Goal: Task Accomplishment & Management: Manage account settings

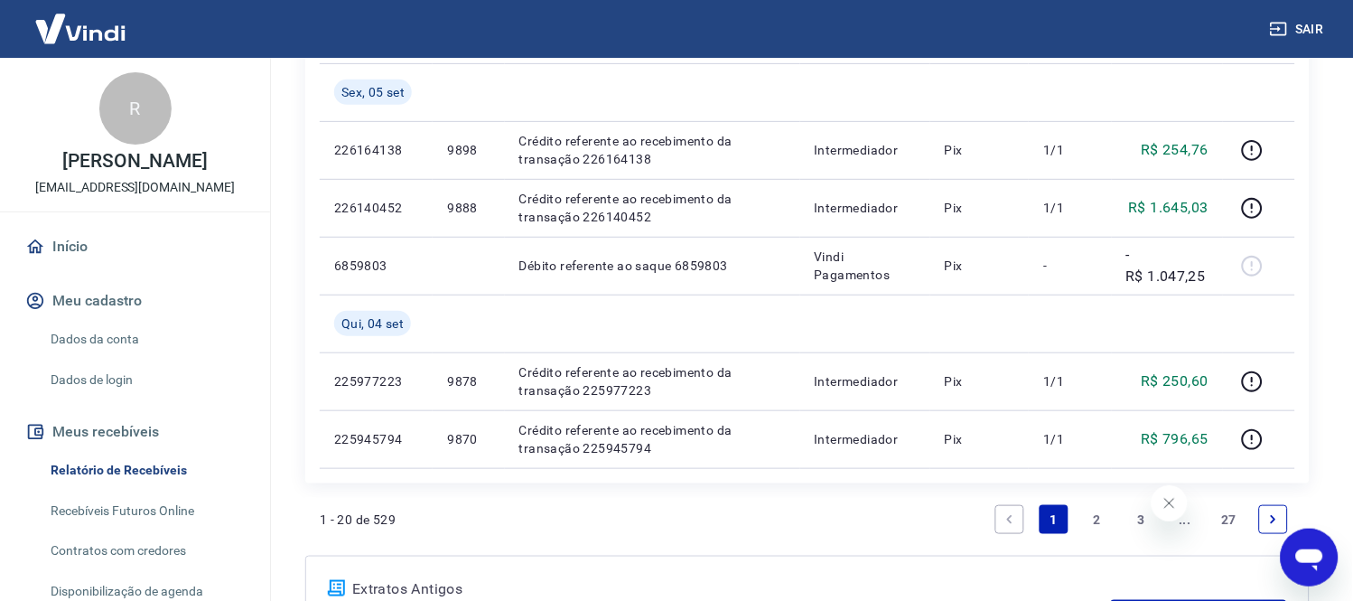
scroll to position [1800, 0]
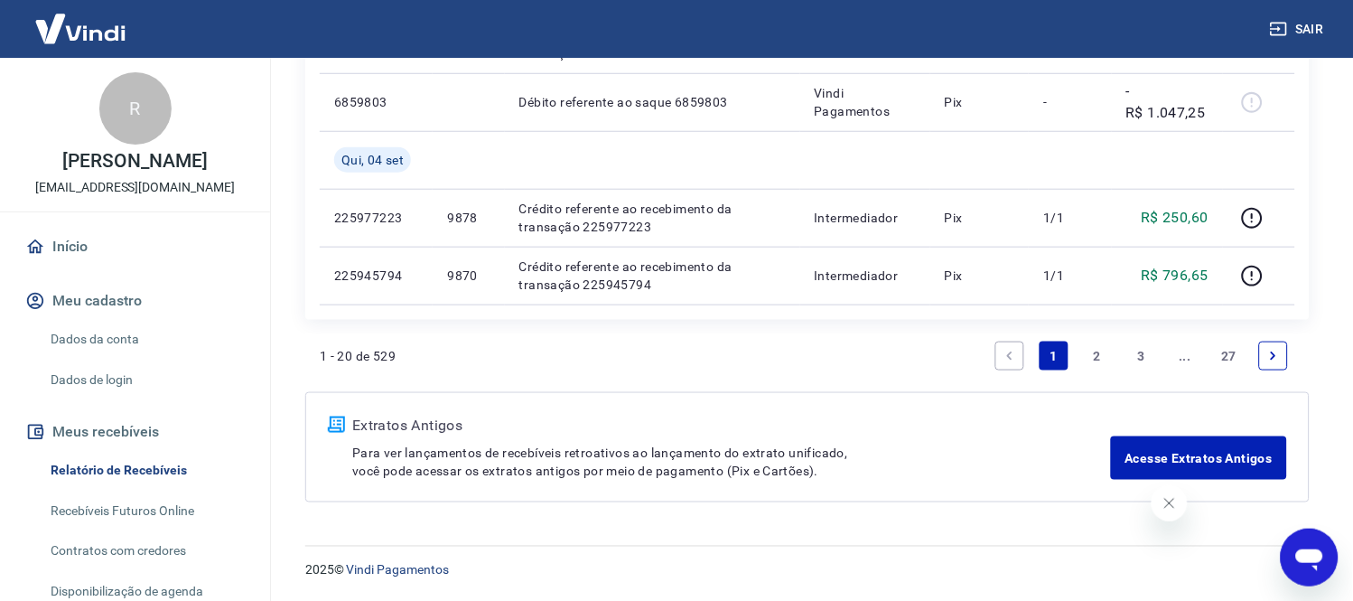
click at [1102, 351] on link "2" at bounding box center [1097, 356] width 29 height 29
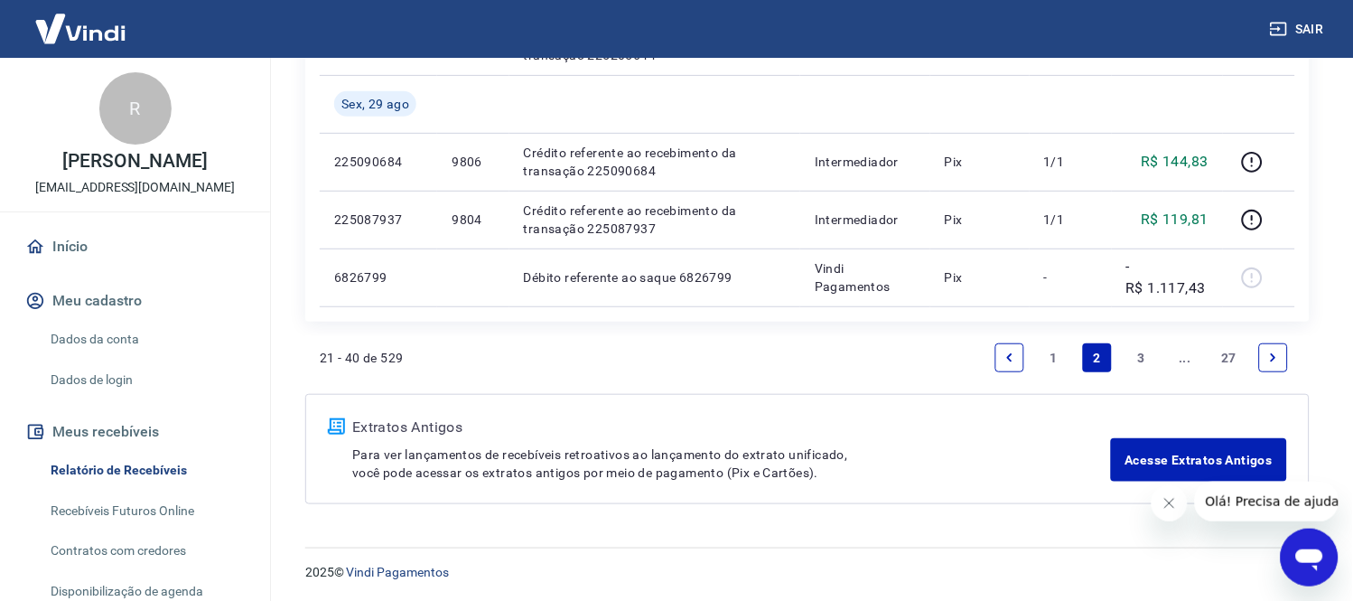
scroll to position [1626, 0]
click at [1052, 354] on link "1" at bounding box center [1054, 356] width 29 height 29
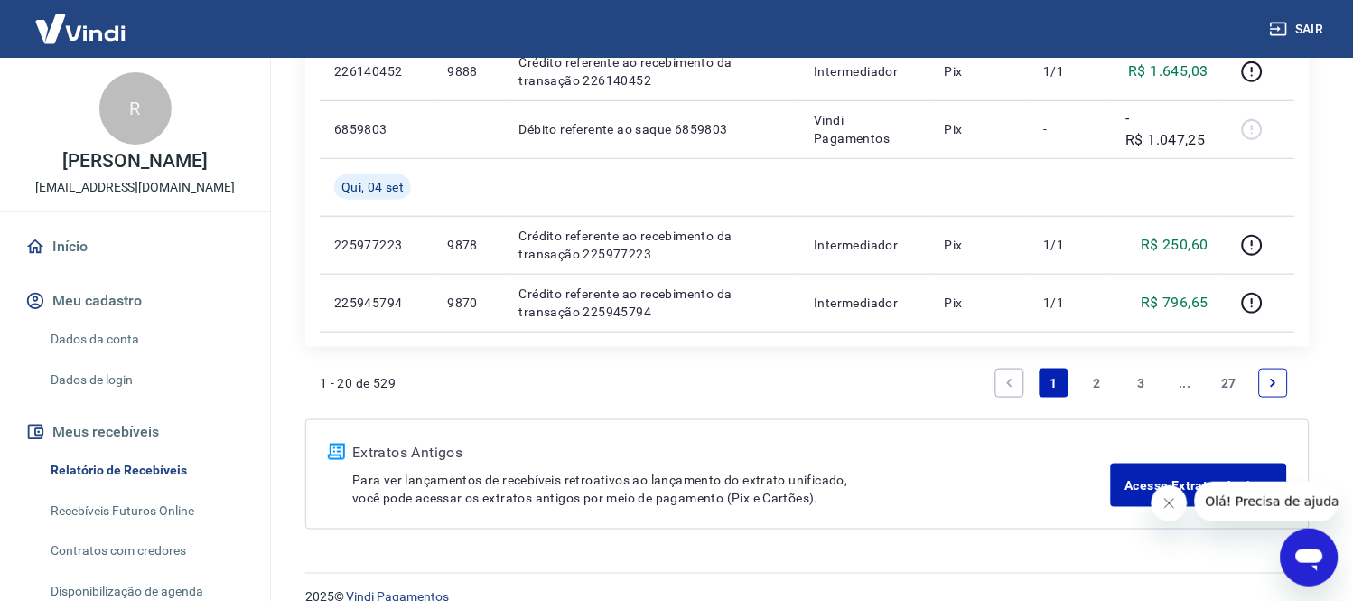
scroll to position [1800, 0]
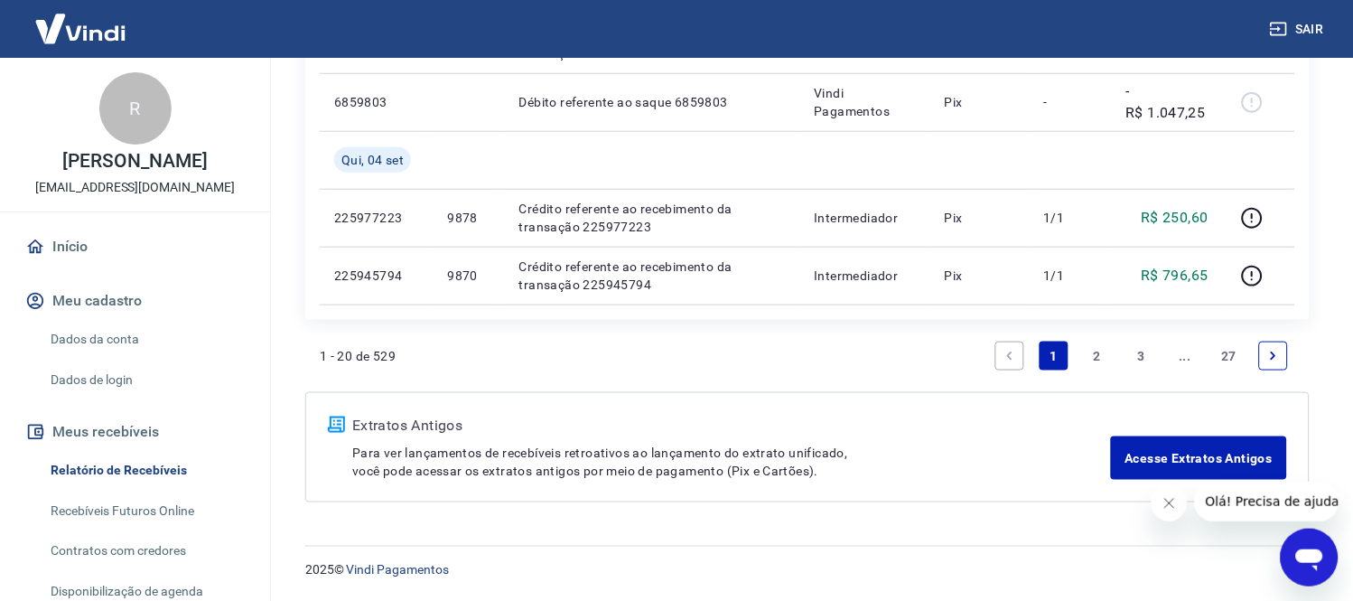
click at [756, 362] on div "1 - 20 de 529 1 2 3 ... 27" at bounding box center [808, 355] width 976 height 43
click at [1098, 351] on link "2" at bounding box center [1097, 356] width 29 height 29
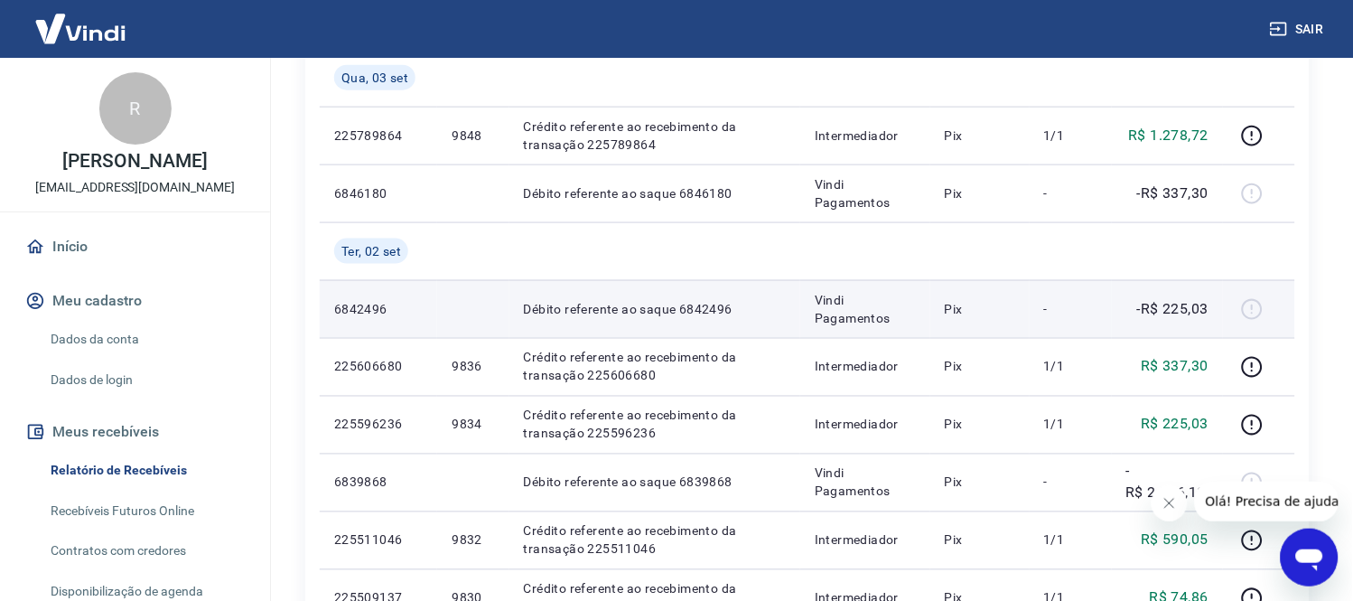
scroll to position [401, 0]
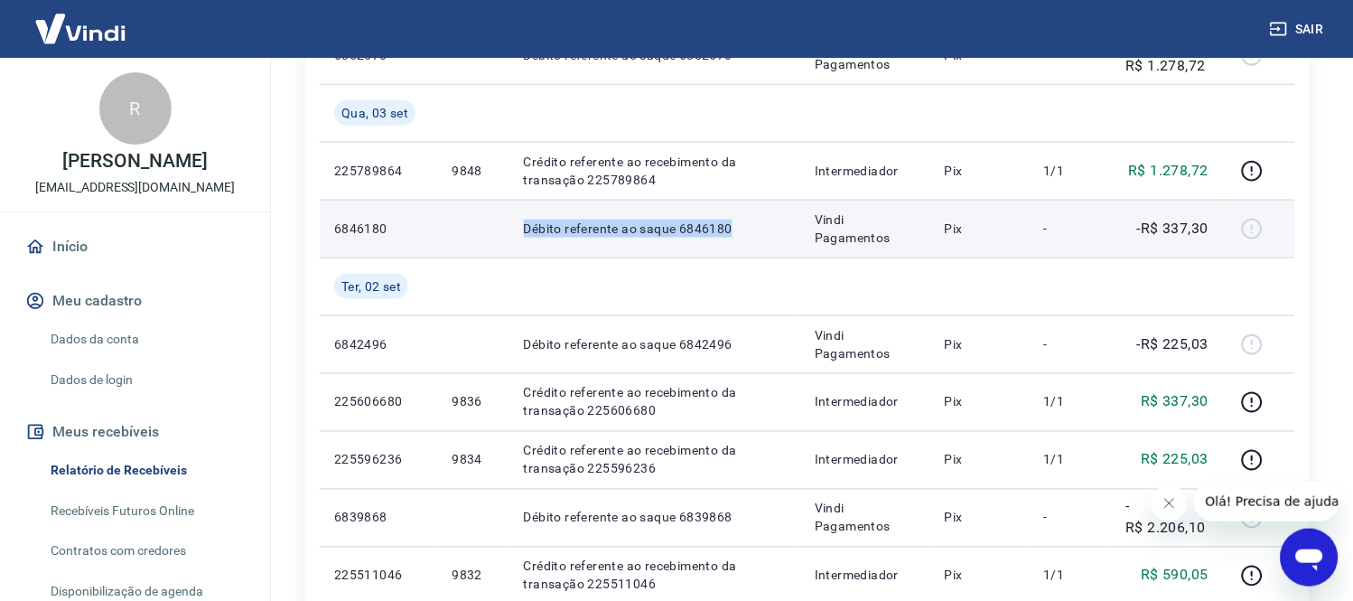
drag, startPoint x: 494, startPoint y: 231, endPoint x: 748, endPoint y: 232, distance: 253.9
click at [748, 232] on tr "6846180 Débito referente ao saque 6846180 Vindi Pagamentos Pix - -R$ 337,30" at bounding box center [808, 229] width 976 height 58
click at [748, 232] on p "Débito referente ao saque 6846180" at bounding box center [655, 229] width 262 height 18
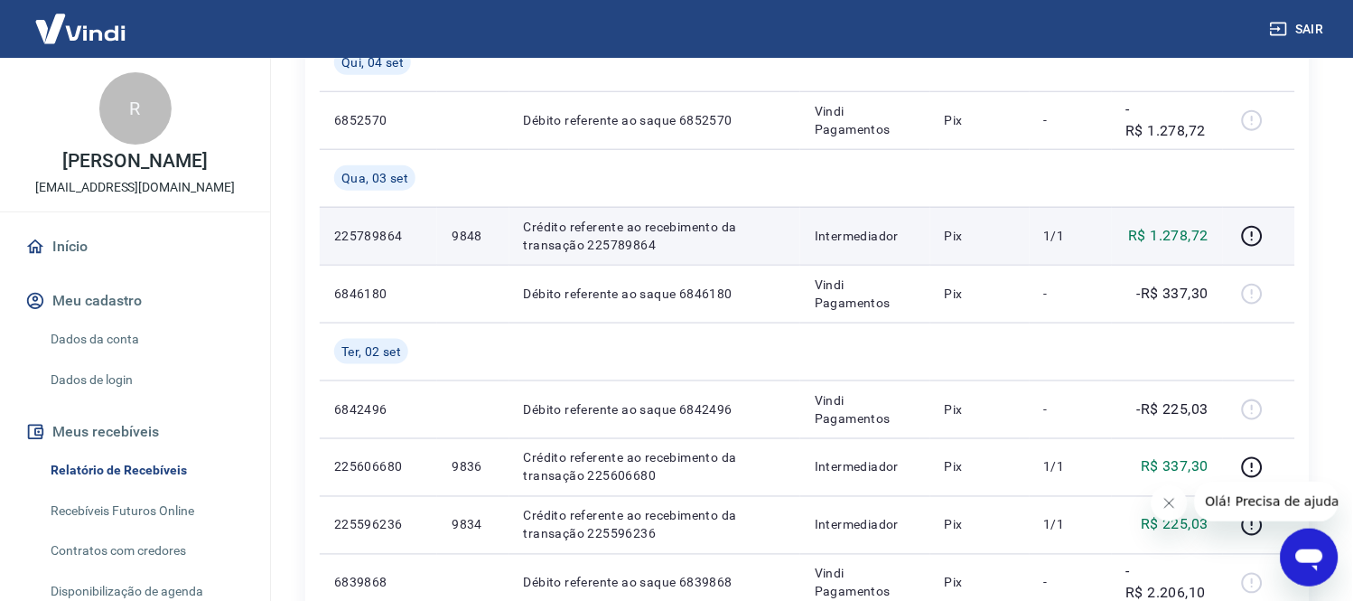
scroll to position [301, 0]
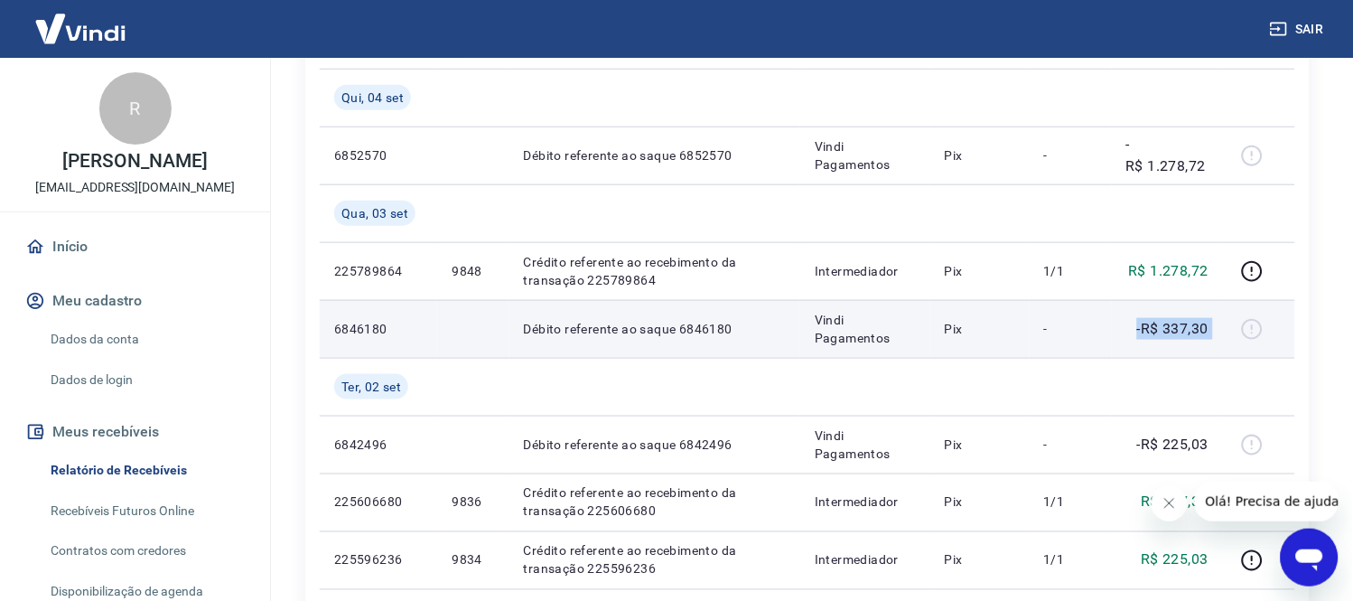
drag, startPoint x: 1139, startPoint y: 334, endPoint x: 1247, endPoint y: 330, distance: 107.6
click at [1247, 330] on tr "6846180 Débito referente ao saque 6846180 Vindi Pagamentos Pix - -R$ 337,30" at bounding box center [808, 329] width 976 height 58
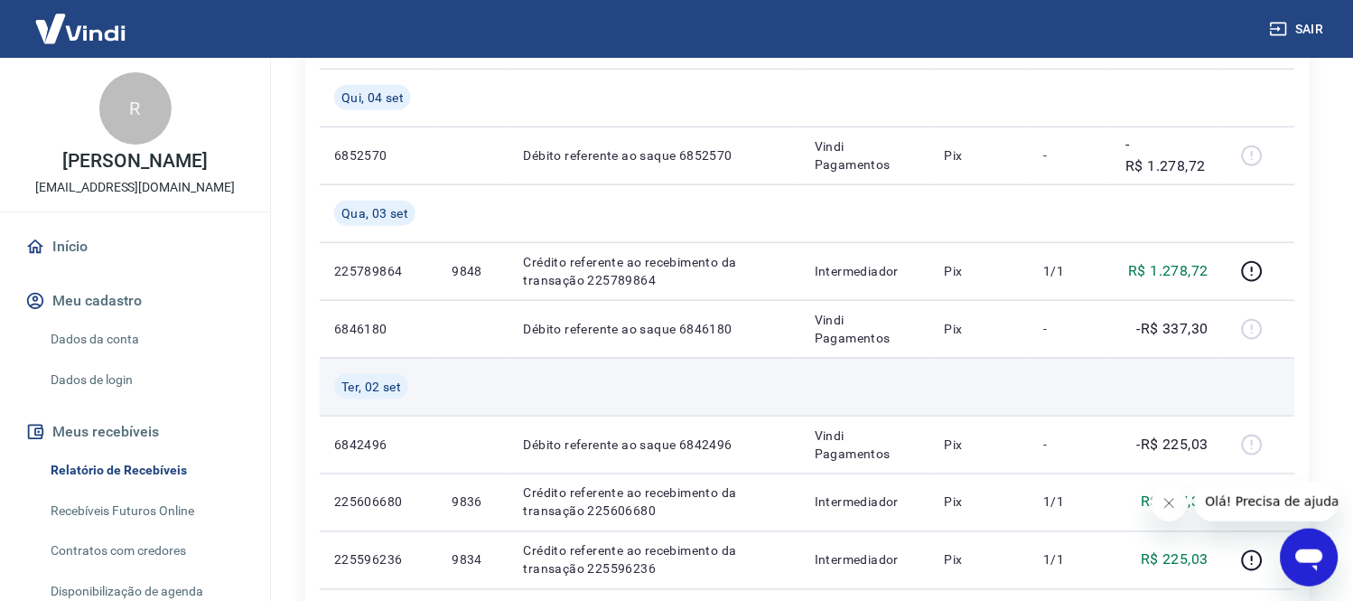
click at [1118, 377] on td at bounding box center [1167, 387] width 111 height 58
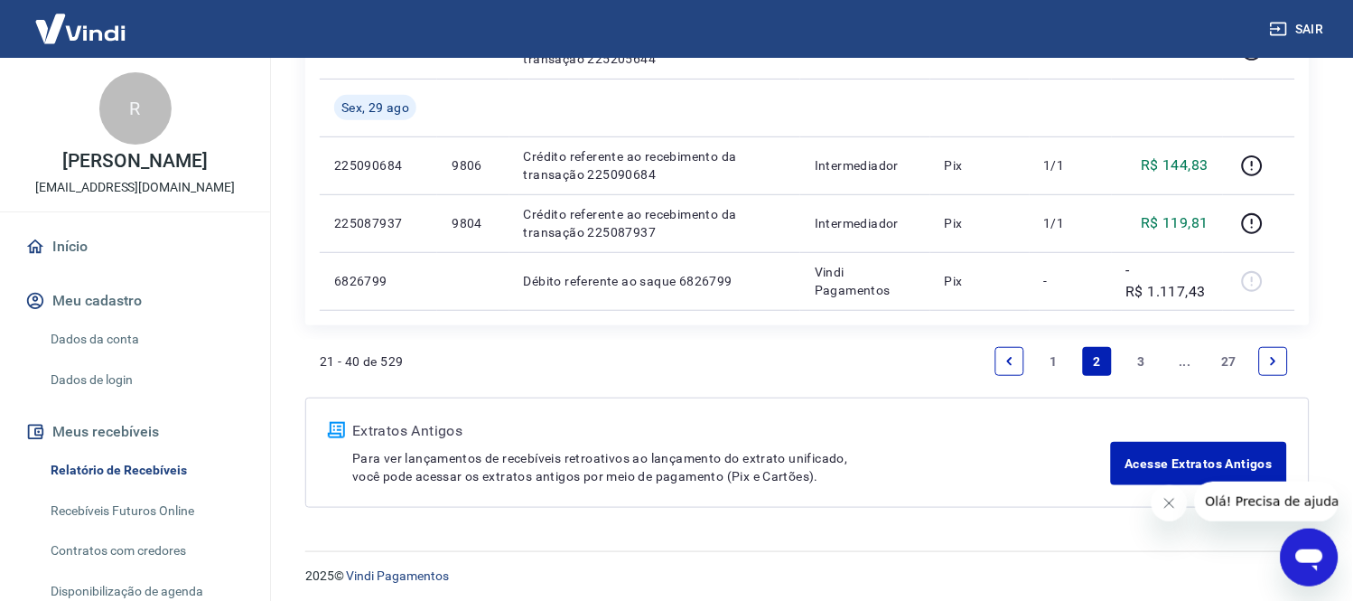
scroll to position [1626, 0]
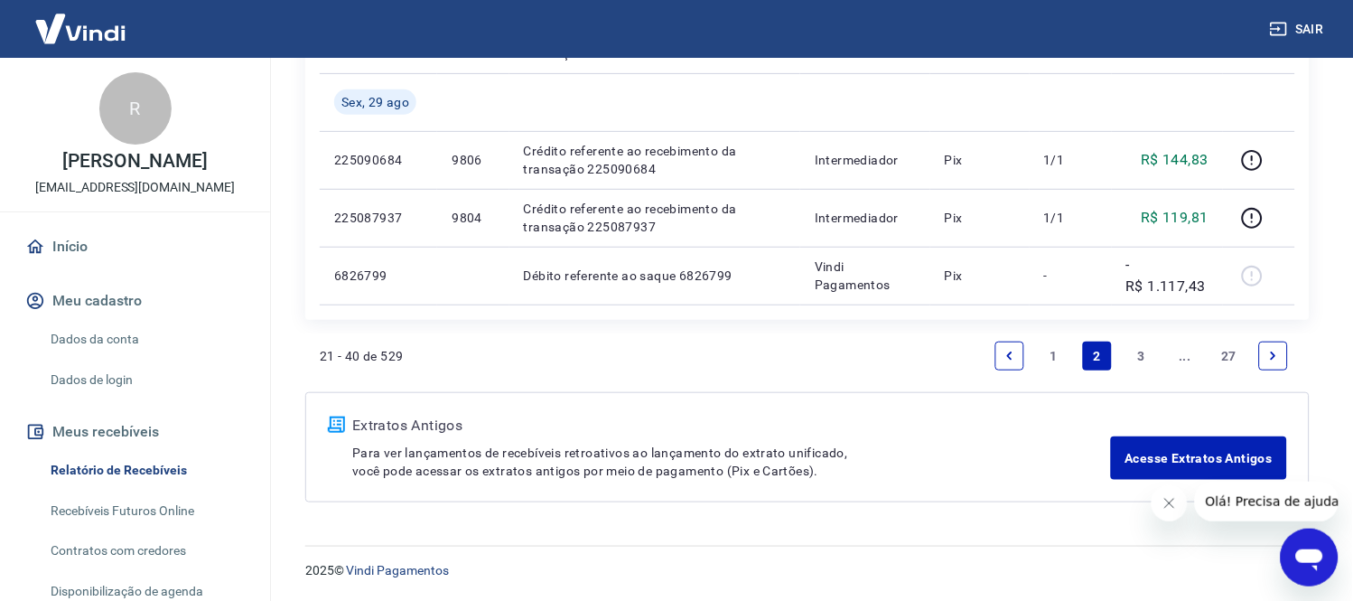
click at [1060, 353] on link "1" at bounding box center [1054, 356] width 29 height 29
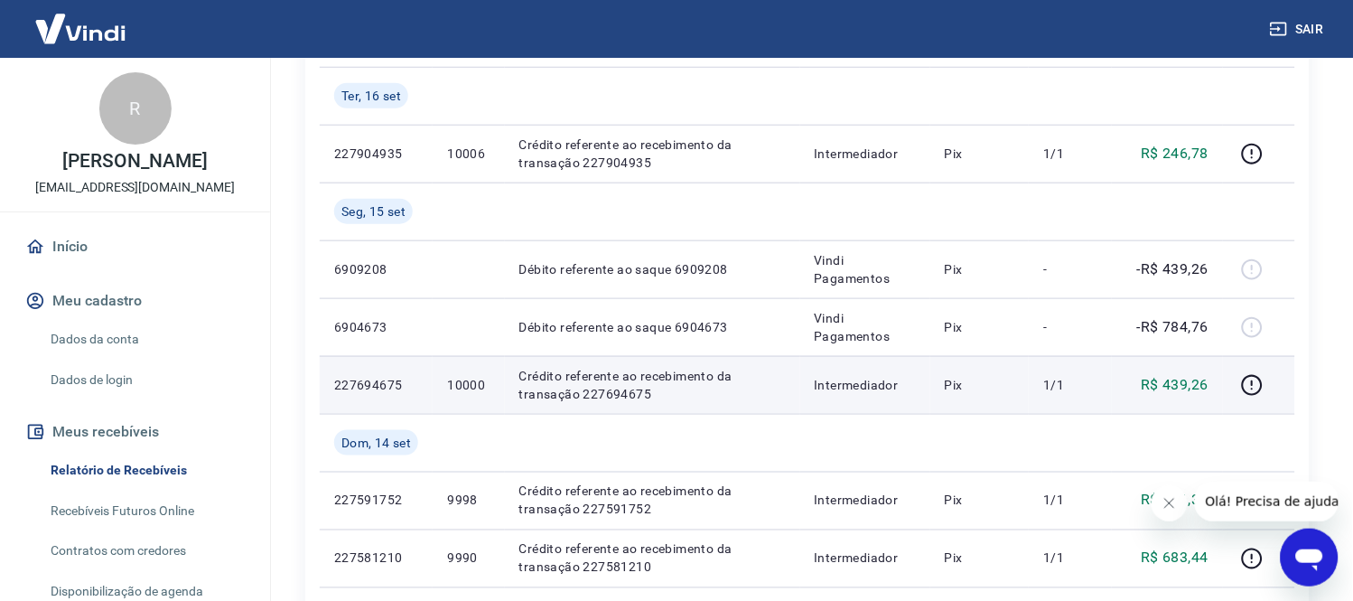
scroll to position [602, 0]
